Goal: Transaction & Acquisition: Purchase product/service

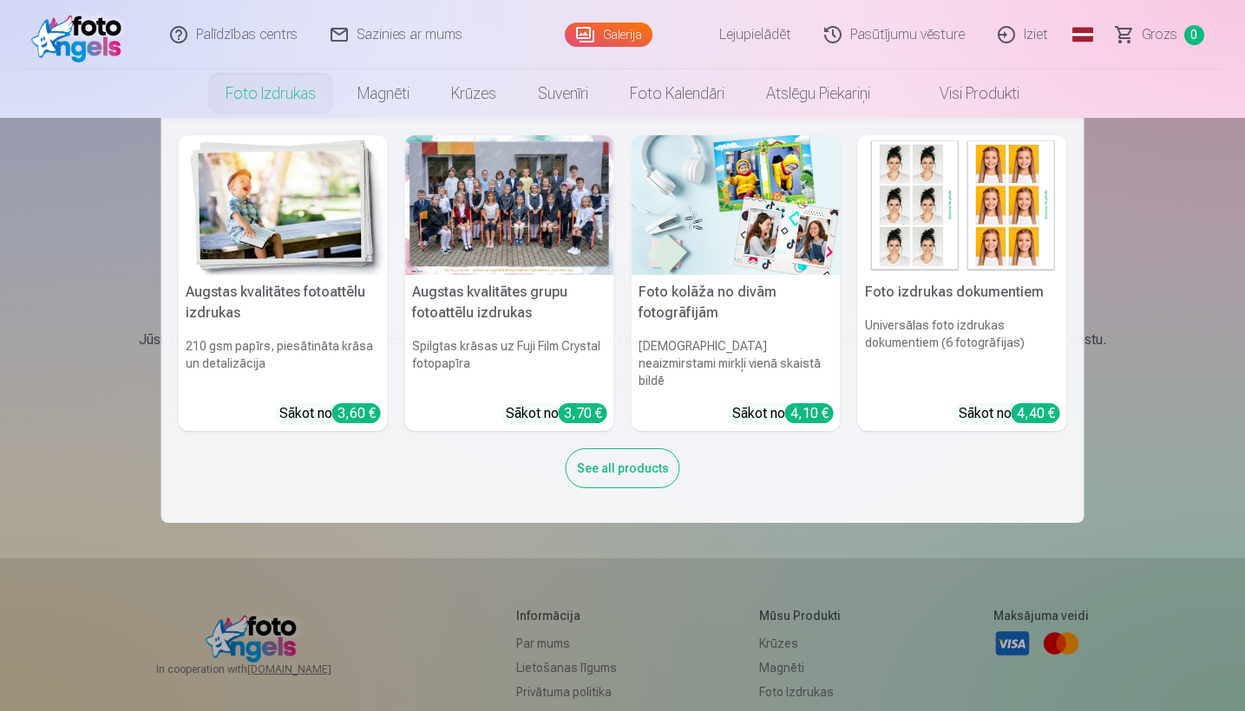
click at [303, 90] on link "Foto izdrukas" at bounding box center [271, 93] width 132 height 49
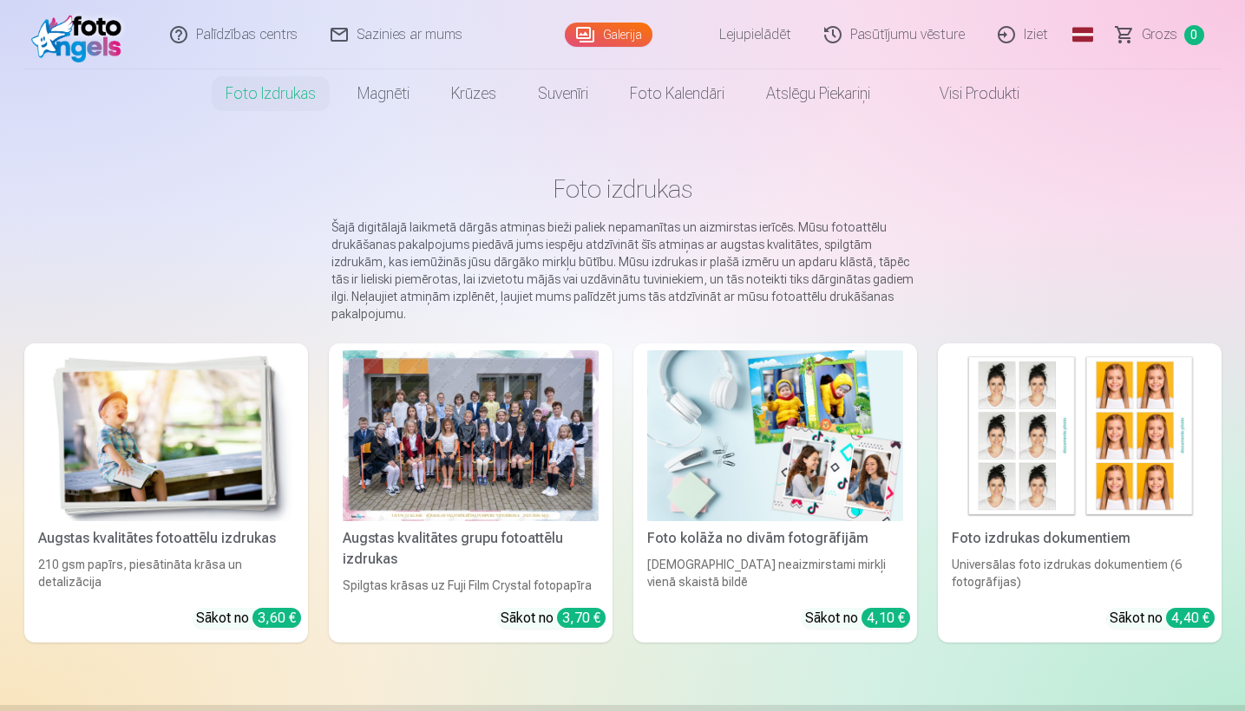
click at [211, 524] on link "Augstas kvalitātes fotoattēlu izdrukas 210 gsm papīrs, piesātināta krāsa un det…" at bounding box center [166, 493] width 284 height 299
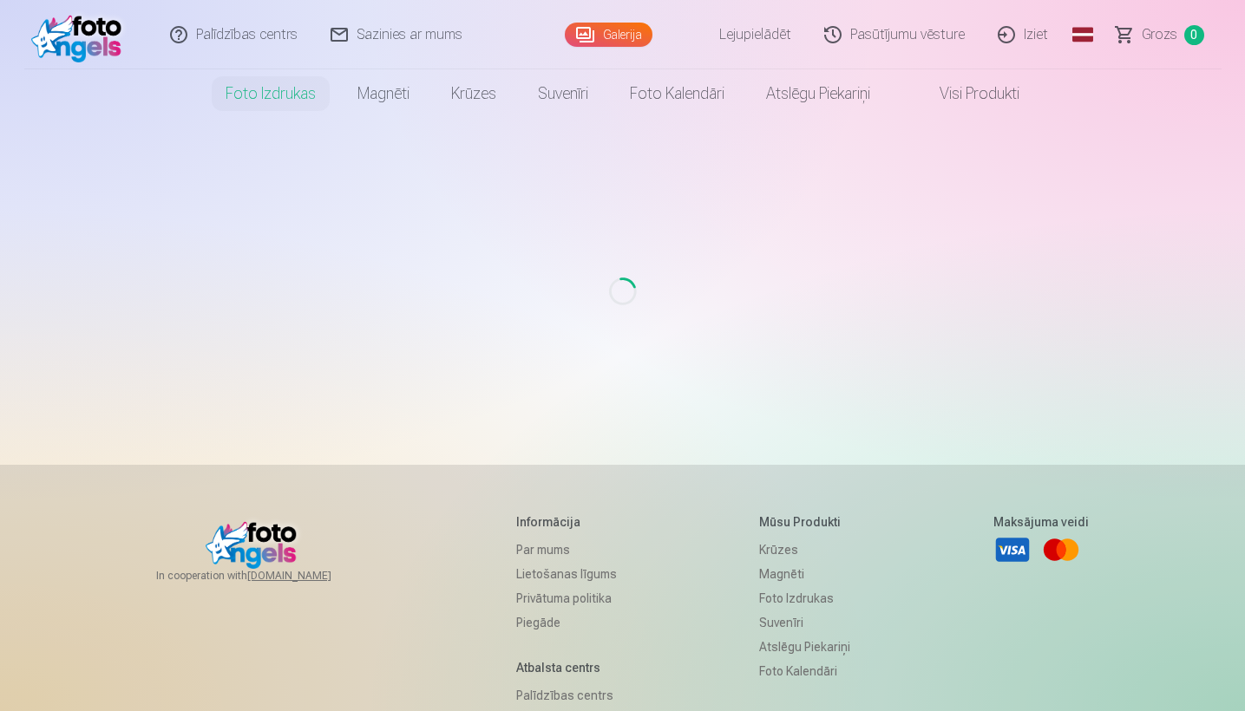
click at [774, 35] on link "Lejupielādēt" at bounding box center [742, 34] width 131 height 69
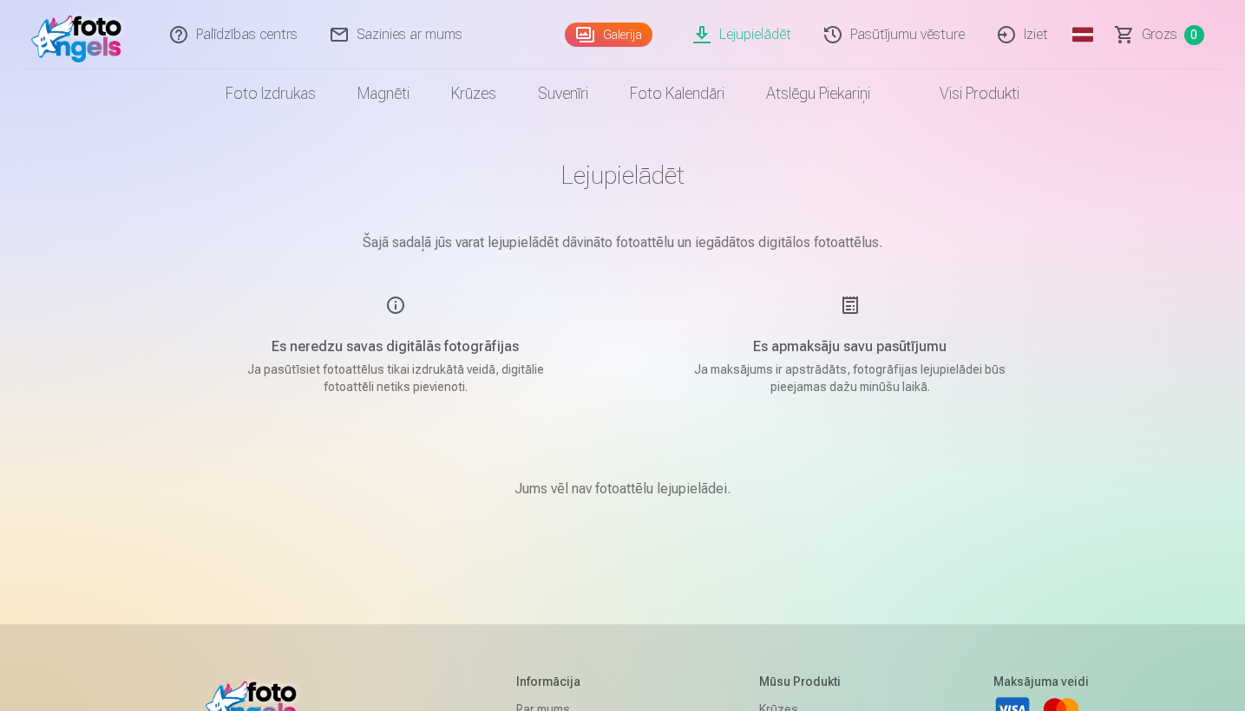
click at [636, 29] on link "Galerija" at bounding box center [609, 35] width 88 height 24
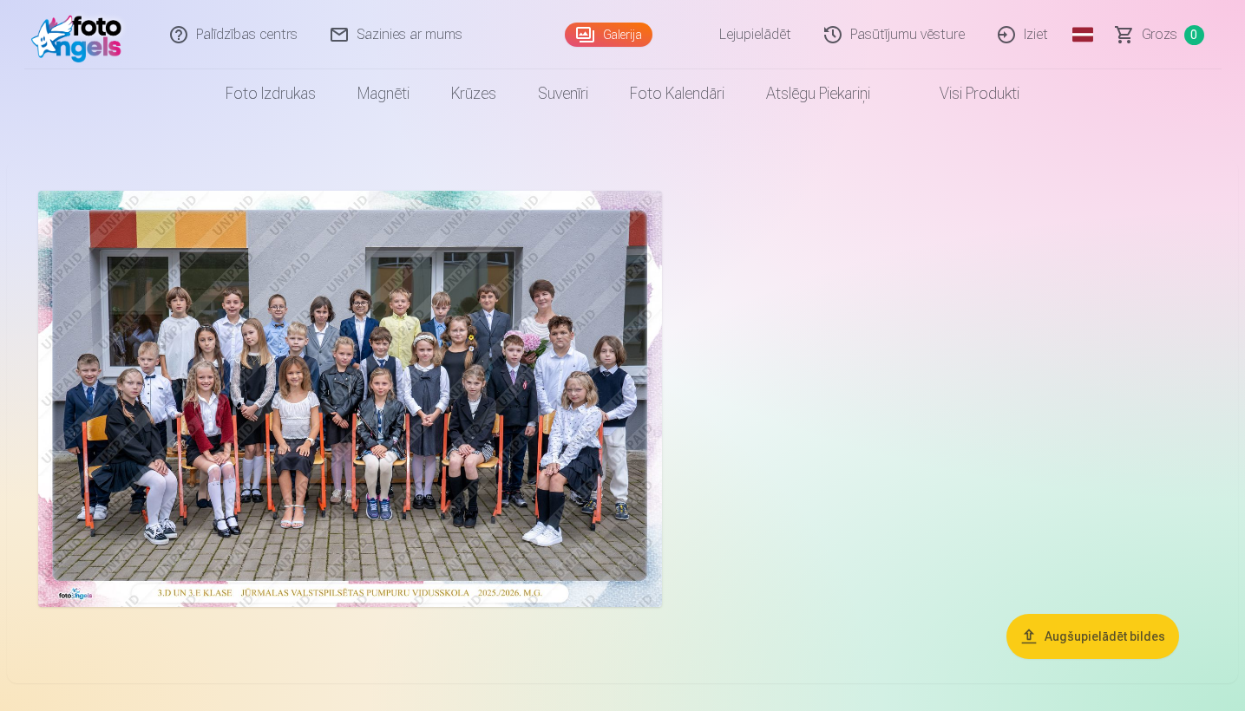
click at [1090, 636] on button "Augšupielādēt bildes" at bounding box center [1092, 636] width 173 height 45
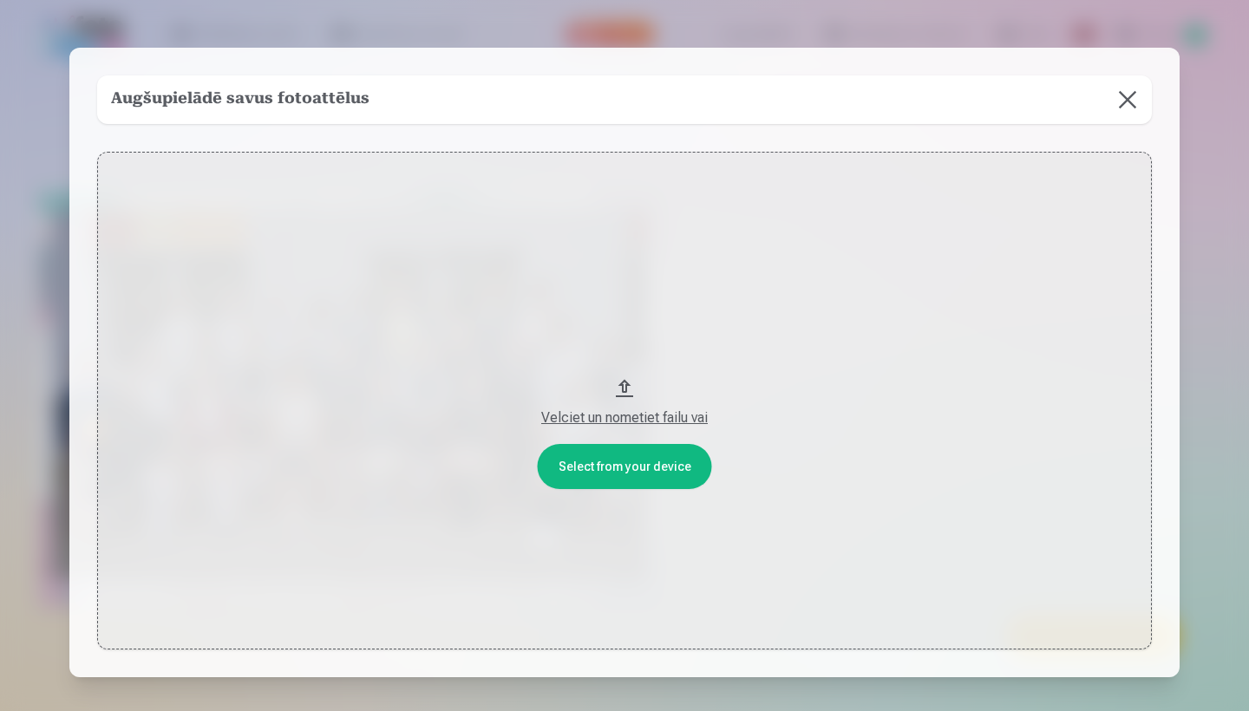
click at [645, 468] on button "Velciet un nometiet failu vai" at bounding box center [624, 401] width 1055 height 498
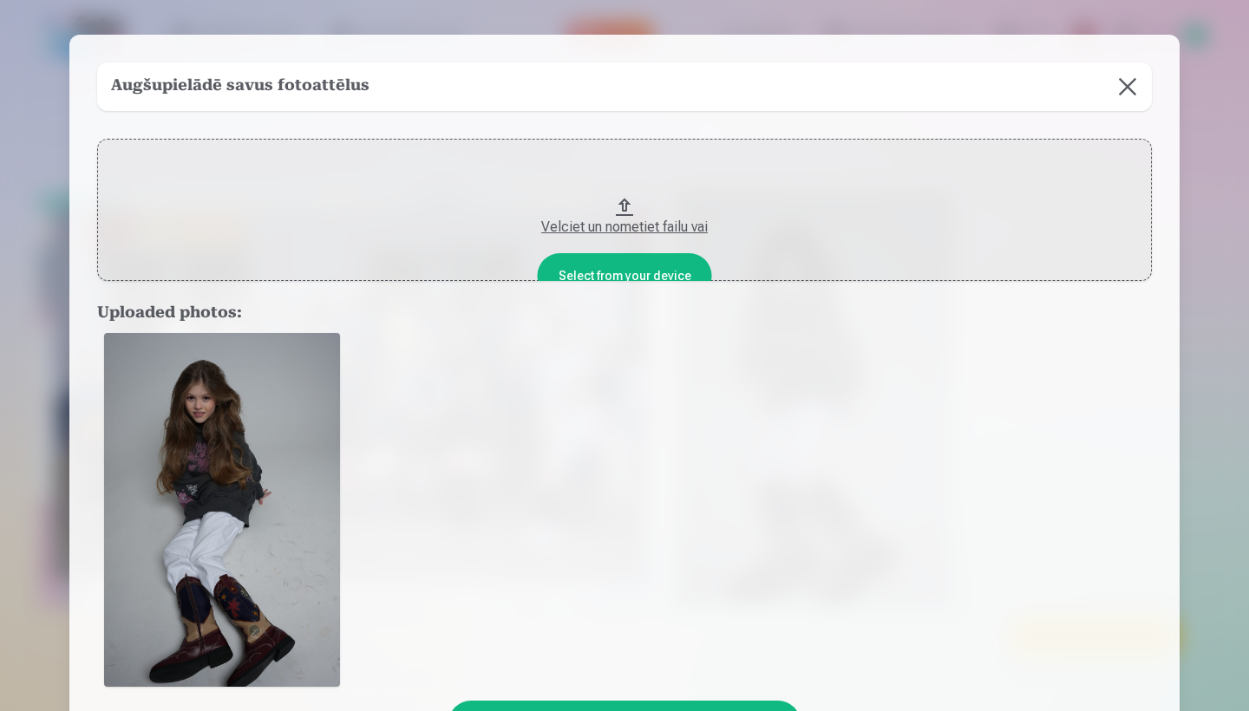
click at [1130, 81] on button at bounding box center [1127, 86] width 49 height 49
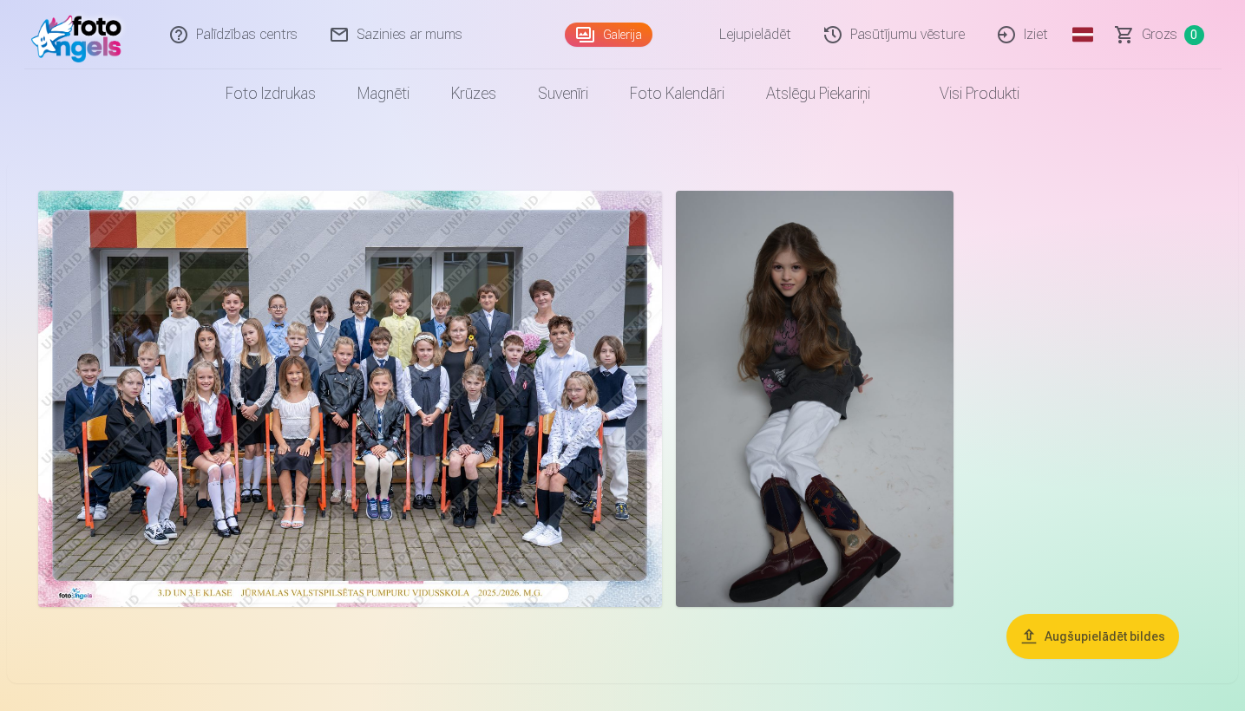
click at [816, 506] on img at bounding box center [815, 399] width 278 height 416
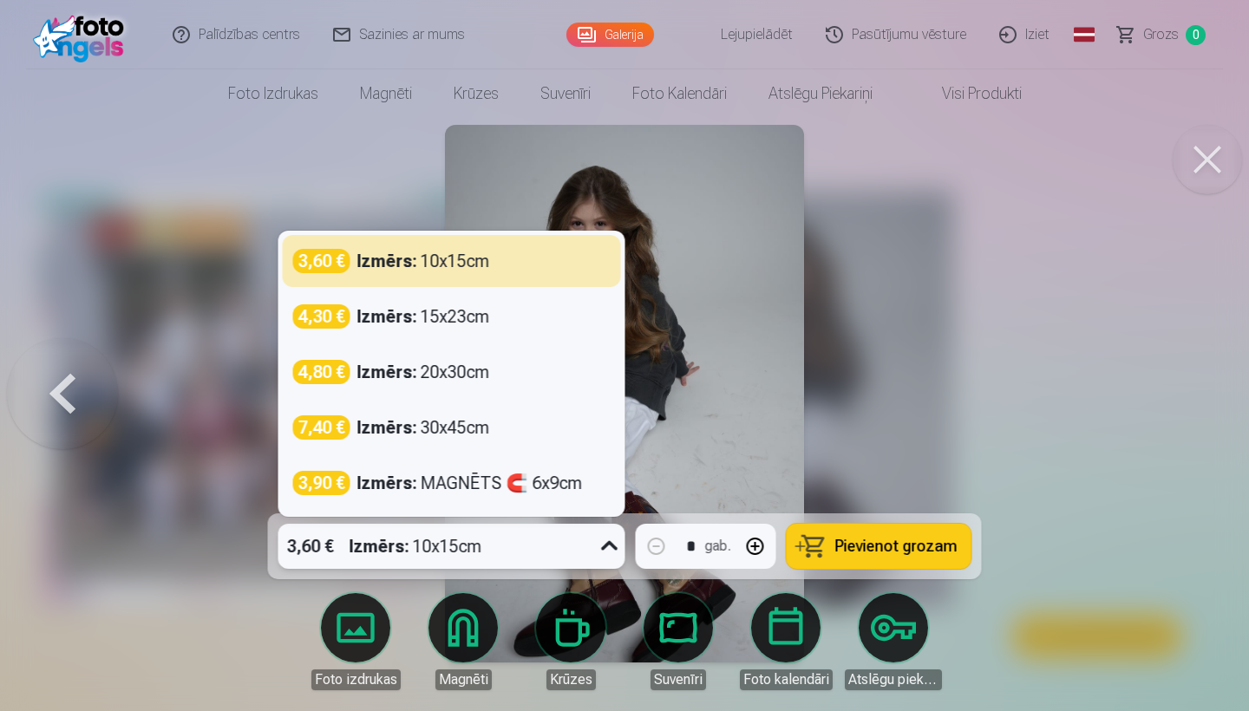
click at [613, 544] on icon at bounding box center [610, 547] width 28 height 28
click at [615, 551] on icon at bounding box center [610, 547] width 28 height 28
click at [600, 546] on icon at bounding box center [610, 547] width 28 height 28
click at [1212, 160] on button at bounding box center [1207, 159] width 69 height 69
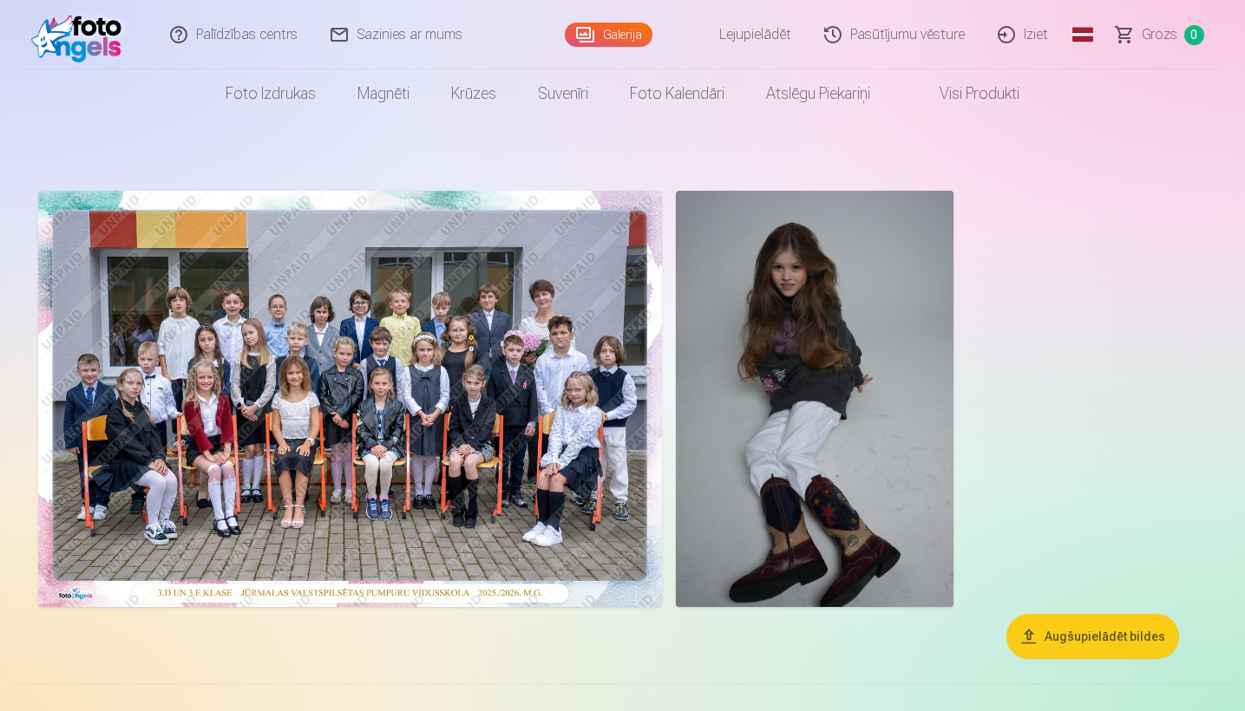
click at [819, 290] on img at bounding box center [815, 399] width 278 height 416
